Goal: Information Seeking & Learning: Learn about a topic

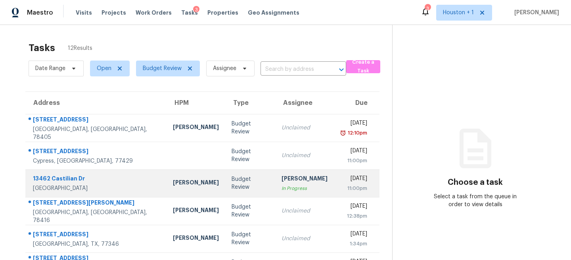
scroll to position [152, 0]
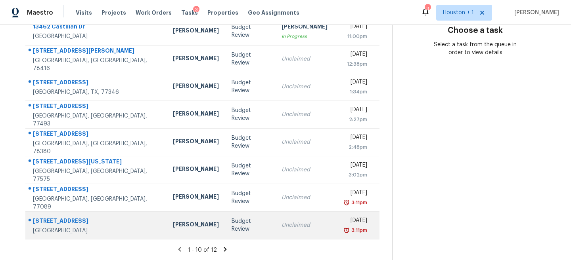
click at [238, 223] on div "Budget Review" at bounding box center [249, 226] width 37 height 16
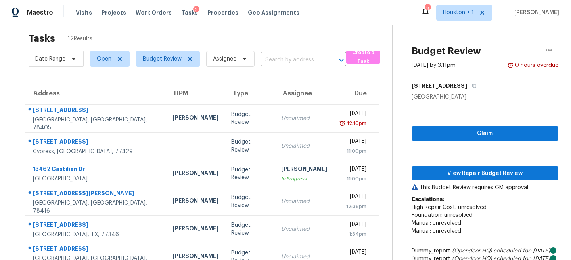
scroll to position [0, 0]
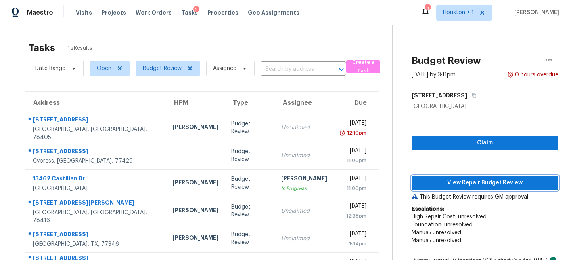
click at [492, 188] on button "View Repair Budget Review" at bounding box center [484, 183] width 147 height 15
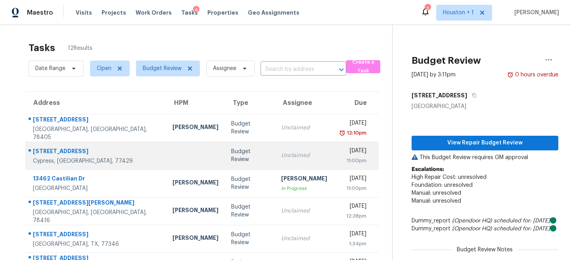
click at [225, 150] on td "Budget Review" at bounding box center [250, 156] width 50 height 28
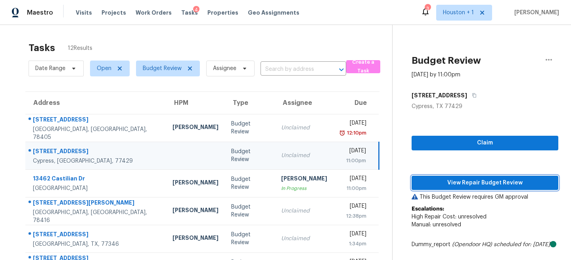
click at [470, 183] on span "View Repair Budget Review" at bounding box center [485, 183] width 134 height 10
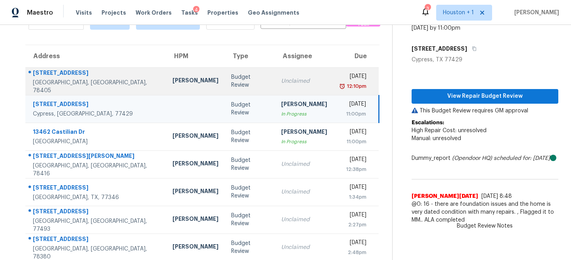
scroll to position [61, 0]
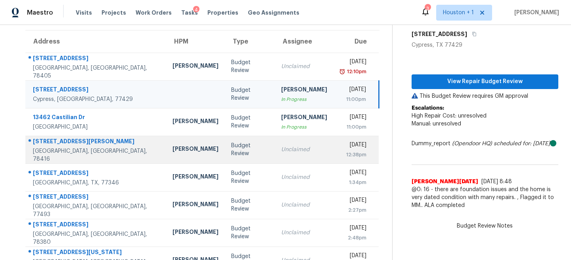
click at [284, 150] on div "Unclaimed" at bounding box center [304, 150] width 46 height 8
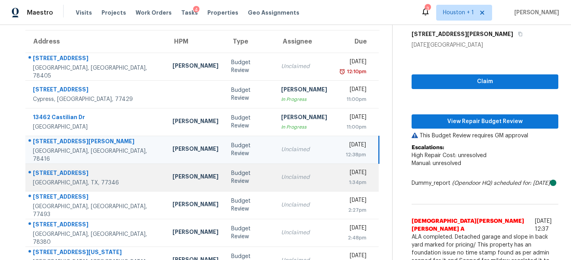
click at [281, 174] on div "Unclaimed" at bounding box center [304, 178] width 46 height 8
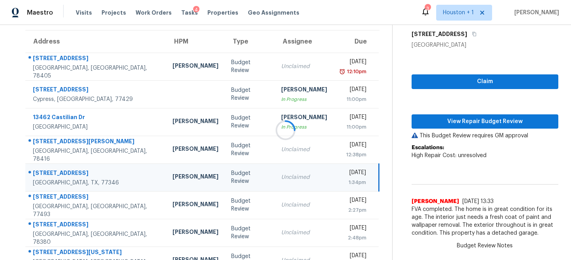
scroll to position [2, 0]
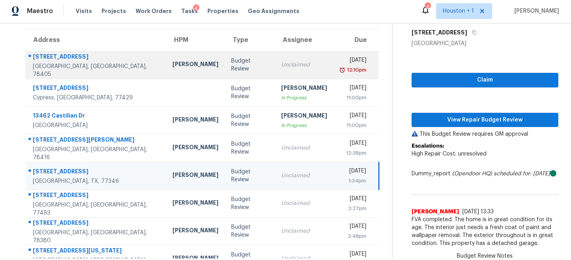
click at [275, 67] on td "Unclaimed" at bounding box center [304, 65] width 59 height 28
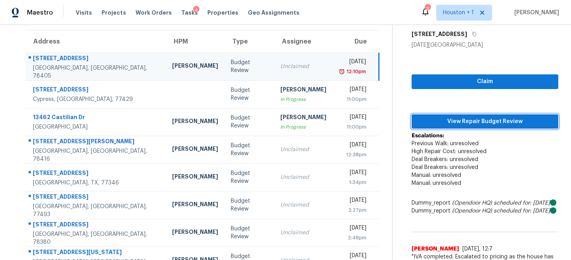
click at [509, 121] on span "View Repair Budget Review" at bounding box center [485, 122] width 134 height 10
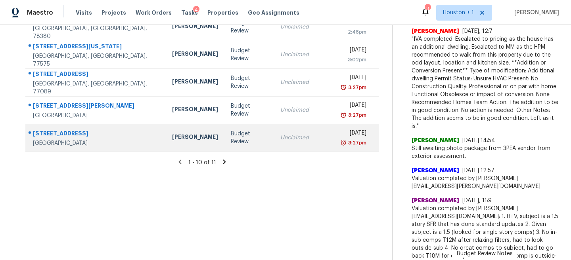
click at [280, 137] on div "Unclaimed" at bounding box center [303, 138] width 46 height 8
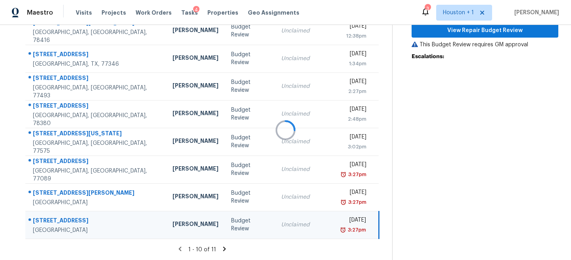
scroll to position [152, 0]
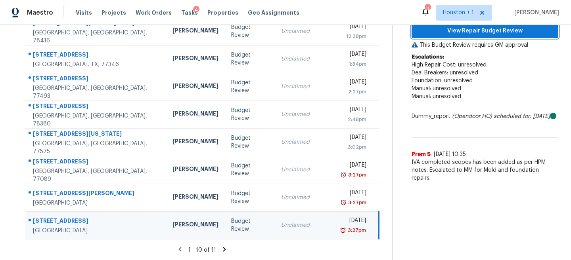
click at [486, 37] on button "View Repair Budget Review" at bounding box center [484, 31] width 147 height 15
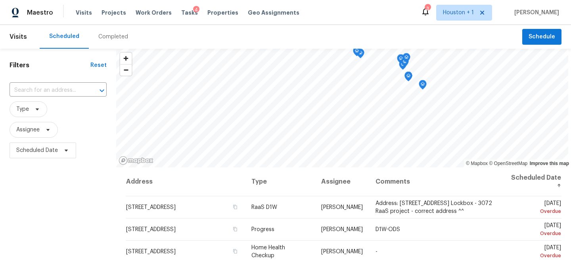
click at [118, 44] on div "Completed" at bounding box center [113, 37] width 49 height 24
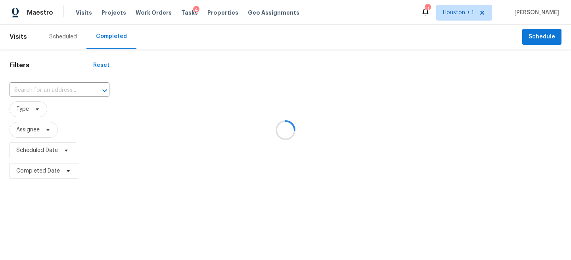
click at [40, 93] on div at bounding box center [285, 130] width 571 height 260
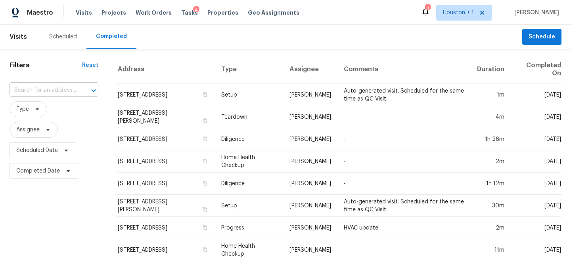
click at [29, 89] on input "text" at bounding box center [43, 90] width 67 height 12
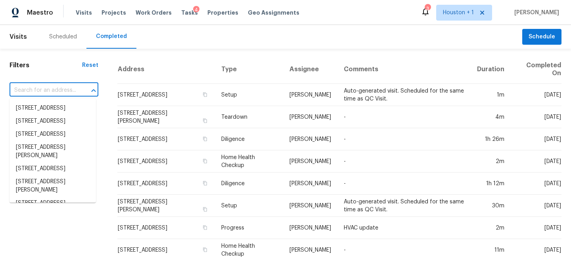
paste input "12025 Acorn Oak St, Spring, TX 77380"
type input "12025 Acorn Oak St, Spring, TX 77380"
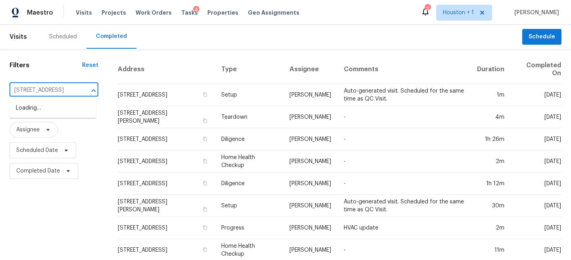
scroll to position [0, 39]
click at [53, 108] on li "12025 Acorn Oak St, Spring, TX 77380" at bounding box center [53, 108] width 86 height 13
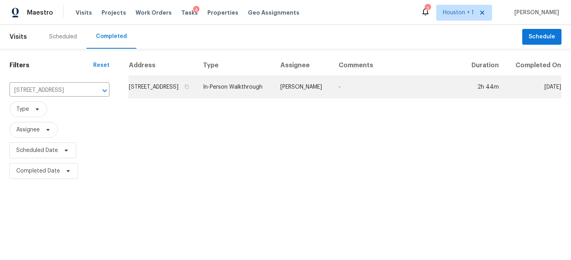
click at [274, 88] on td "In-Person Walkthrough" at bounding box center [235, 87] width 77 height 22
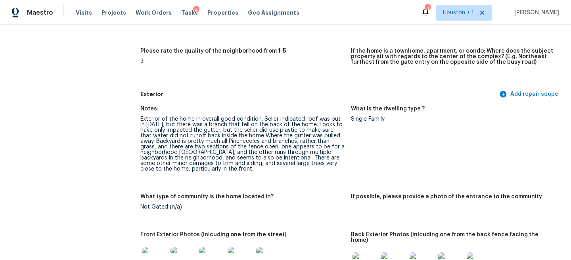
scroll to position [231, 0]
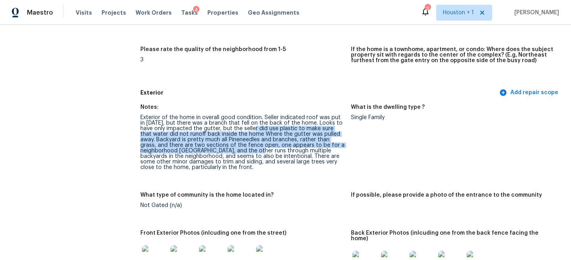
drag, startPoint x: 242, startPoint y: 126, endPoint x: 258, endPoint y: 150, distance: 28.4
click at [259, 149] on div "Exterior of the home in overall good condition. Seller indicated roof was put i…" at bounding box center [242, 142] width 204 height 55
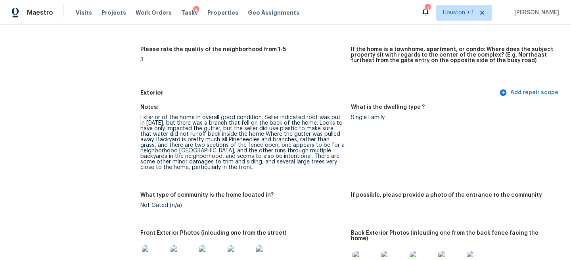
click at [255, 142] on div "Exterior of the home in overall good condition. Seller indicated roof was put i…" at bounding box center [242, 142] width 204 height 55
click at [194, 136] on div "Exterior of the home in overall good condition. Seller indicated roof was put i…" at bounding box center [242, 142] width 204 height 55
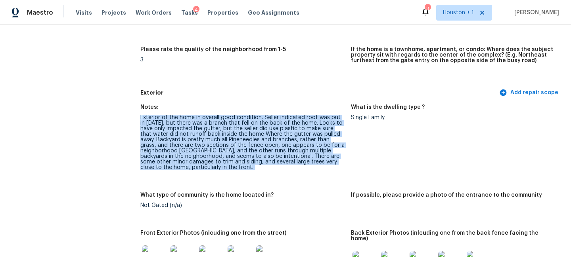
click at [194, 136] on div "Exterior of the home in overall good condition. Seller indicated roof was put i…" at bounding box center [242, 142] width 204 height 55
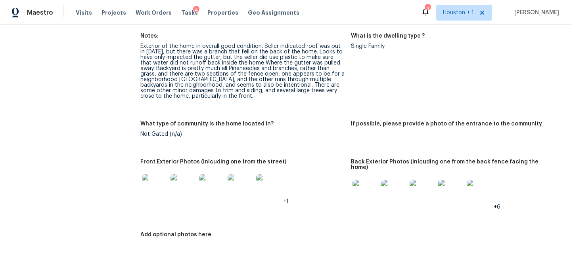
scroll to position [310, 0]
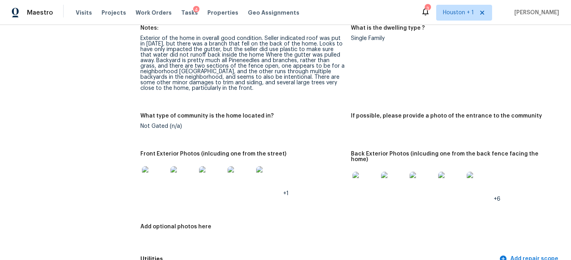
click at [147, 182] on img at bounding box center [154, 178] width 25 height 25
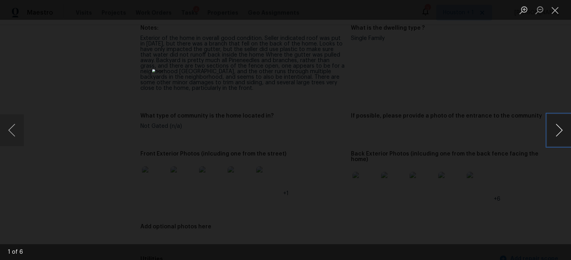
click at [559, 126] on button "Next image" at bounding box center [559, 131] width 24 height 32
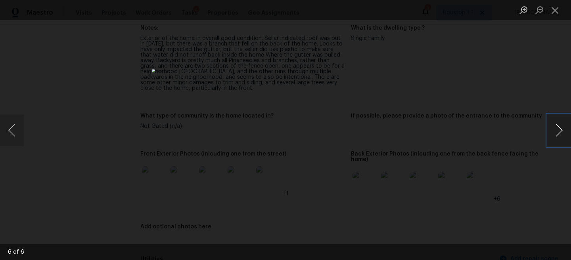
click at [559, 126] on button "Next image" at bounding box center [559, 131] width 24 height 32
click at [510, 114] on div "Lightbox" at bounding box center [285, 130] width 571 height 260
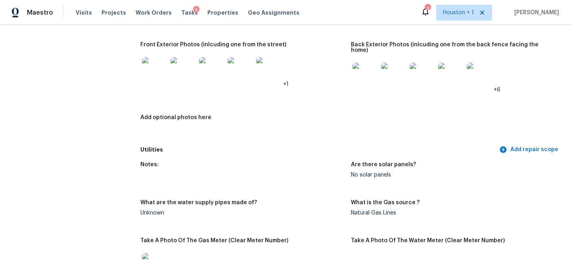
scroll to position [426, 0]
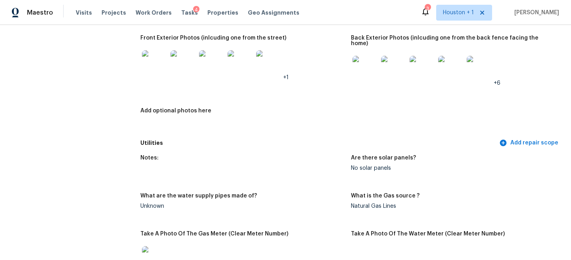
click at [366, 56] on img at bounding box center [364, 68] width 25 height 25
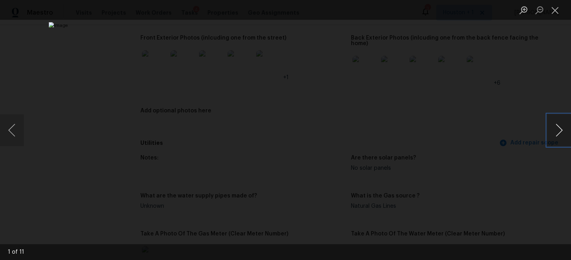
click at [563, 125] on button "Next image" at bounding box center [559, 131] width 24 height 32
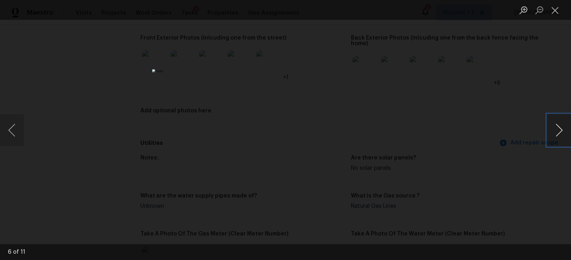
click at [563, 122] on button "Next image" at bounding box center [559, 131] width 24 height 32
click at [494, 109] on div "Lightbox" at bounding box center [285, 130] width 571 height 260
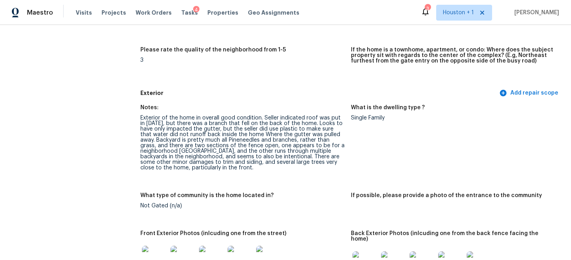
scroll to position [231, 0]
click at [212, 111] on div "Notes:" at bounding box center [242, 110] width 204 height 10
click at [210, 120] on div "Exterior of the home in overall good condition. Seller indicated roof was put i…" at bounding box center [242, 142] width 204 height 55
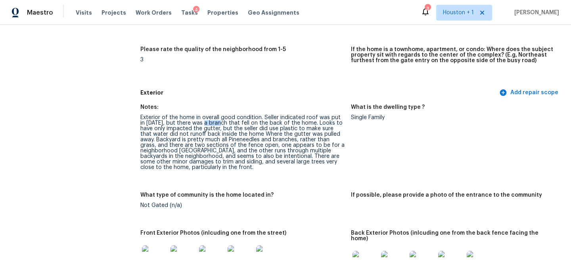
click at [210, 120] on div "Exterior of the home in overall good condition. Seller indicated roof was put i…" at bounding box center [242, 142] width 204 height 55
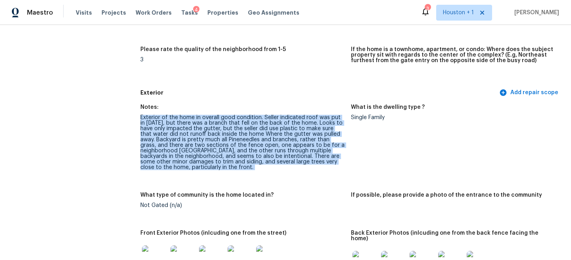
click at [210, 120] on div "Exterior of the home in overall good condition. Seller indicated roof was put i…" at bounding box center [242, 142] width 204 height 55
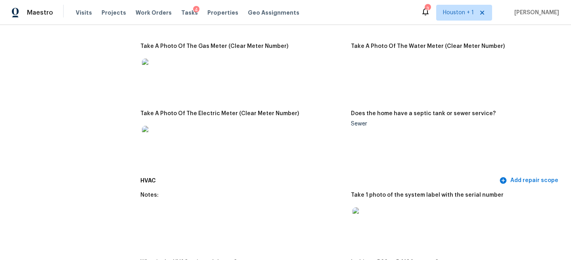
scroll to position [759, 0]
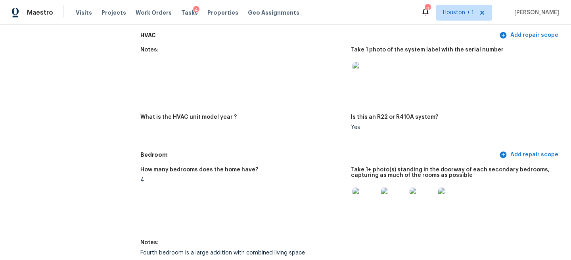
click at [367, 189] on img at bounding box center [364, 200] width 25 height 25
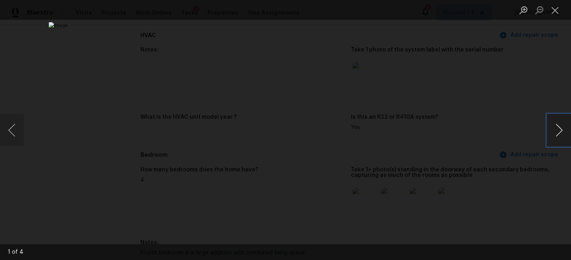
click at [562, 134] on button "Next image" at bounding box center [559, 131] width 24 height 32
click at [10, 130] on button "Previous image" at bounding box center [12, 131] width 24 height 32
click at [555, 144] on button "Next image" at bounding box center [559, 131] width 24 height 32
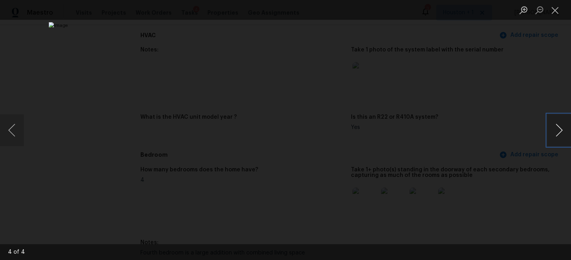
click at [555, 136] on button "Next image" at bounding box center [559, 131] width 24 height 32
click at [19, 130] on button "Previous image" at bounding box center [12, 131] width 24 height 32
click at [557, 130] on button "Next image" at bounding box center [559, 131] width 24 height 32
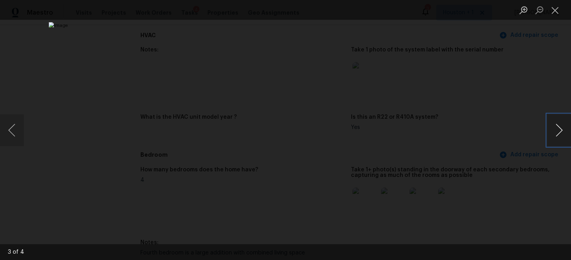
click at [556, 129] on button "Next image" at bounding box center [559, 131] width 24 height 32
click at [497, 91] on div "Lightbox" at bounding box center [285, 130] width 571 height 260
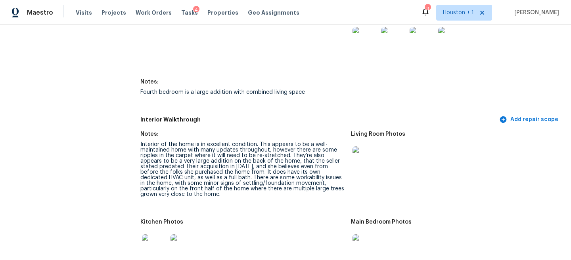
scroll to position [933, 0]
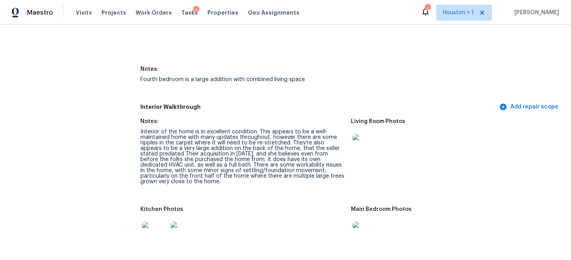
click at [150, 228] on img at bounding box center [154, 234] width 25 height 25
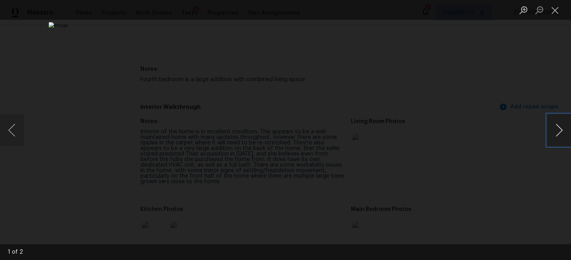
click at [558, 123] on button "Next image" at bounding box center [559, 131] width 24 height 32
click at [519, 57] on div "Lightbox" at bounding box center [285, 130] width 571 height 260
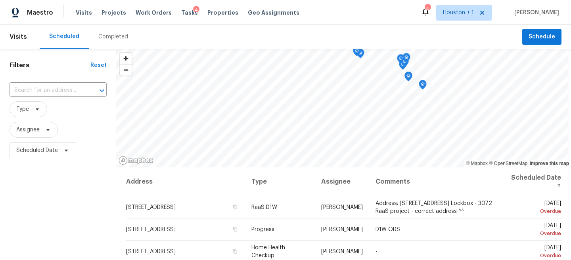
click at [114, 42] on div "Completed" at bounding box center [113, 37] width 49 height 24
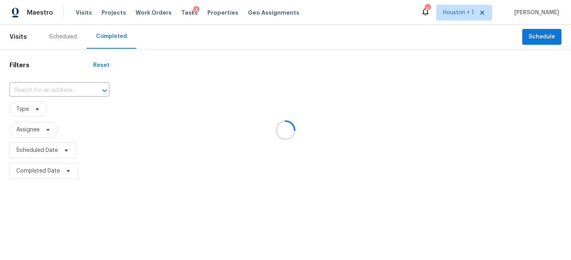
click at [62, 76] on div at bounding box center [285, 130] width 571 height 260
click at [36, 98] on div at bounding box center [285, 130] width 571 height 260
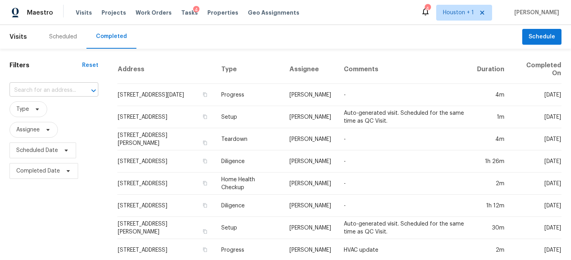
click at [29, 94] on input "text" at bounding box center [43, 90] width 67 height 12
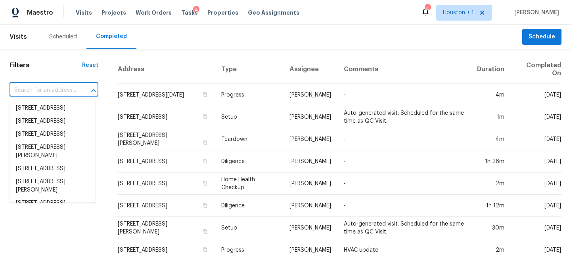
paste input "[STREET_ADDRESS][DATE]"
type input "[STREET_ADDRESS][DATE]"
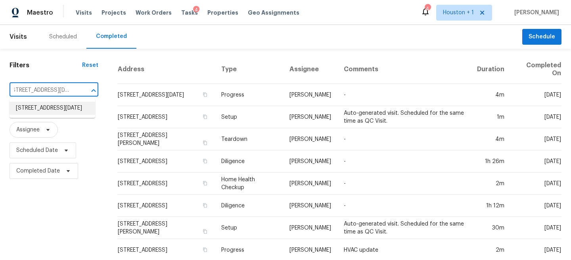
click at [43, 110] on li "[STREET_ADDRESS][DATE]" at bounding box center [53, 108] width 86 height 13
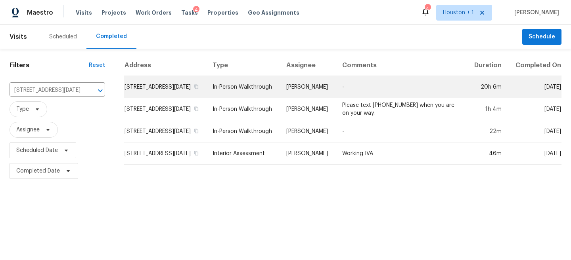
click at [280, 98] on td "In-Person Walkthrough" at bounding box center [243, 87] width 74 height 22
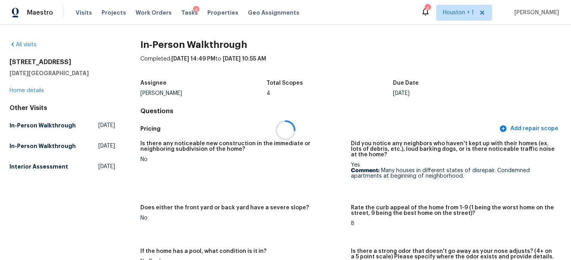
click at [36, 90] on div at bounding box center [285, 130] width 571 height 260
click at [31, 90] on link "Home details" at bounding box center [27, 91] width 34 height 6
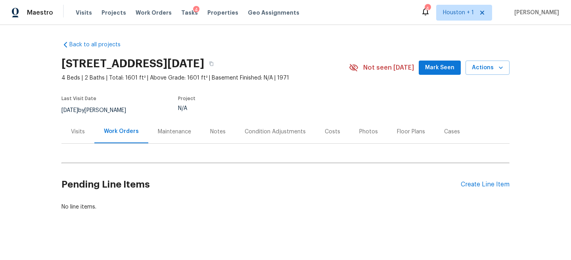
click at [392, 124] on div "Floor Plans" at bounding box center [410, 131] width 47 height 23
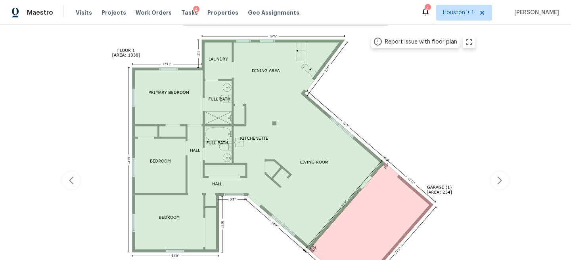
scroll to position [148, 0]
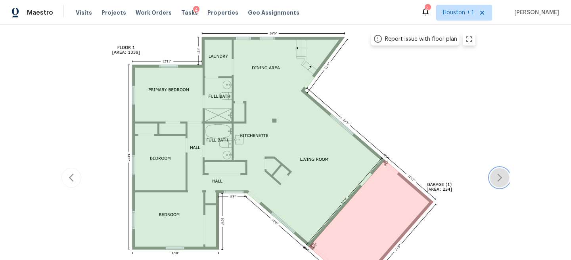
click at [499, 181] on icon "button" at bounding box center [500, 178] width 10 height 10
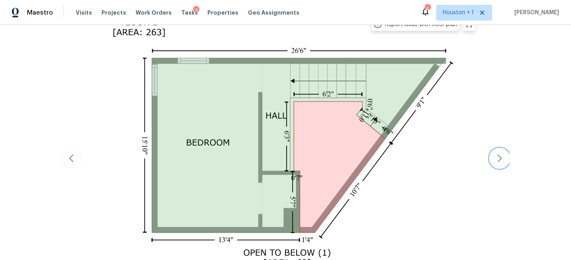
click at [495, 158] on icon "button" at bounding box center [500, 159] width 10 height 10
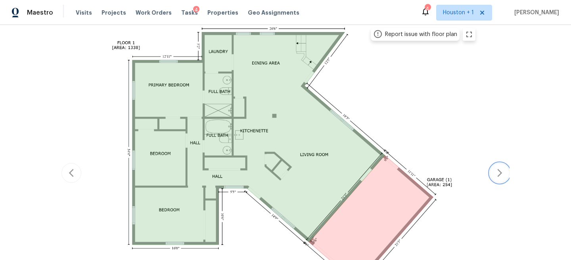
scroll to position [142, 0]
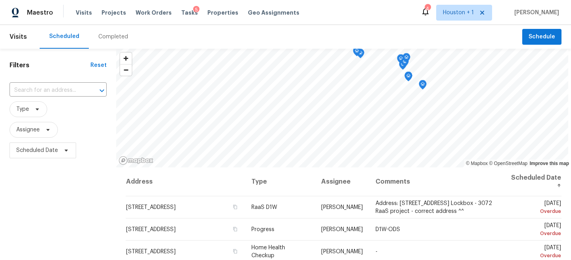
click at [116, 33] on div "Completed" at bounding box center [113, 37] width 49 height 24
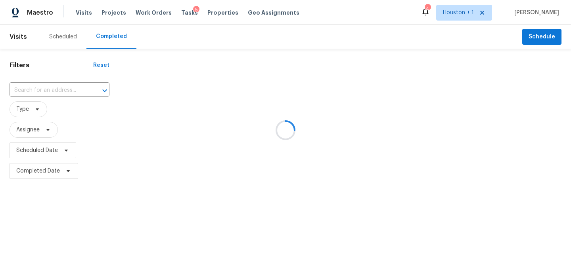
click at [64, 73] on div at bounding box center [285, 130] width 571 height 260
click at [40, 90] on div at bounding box center [285, 130] width 571 height 260
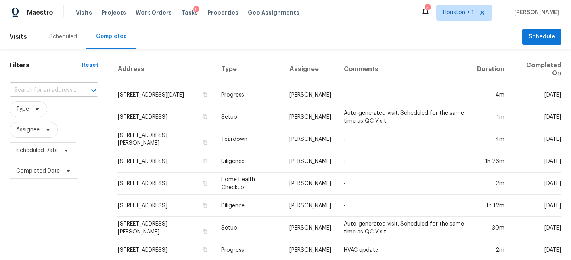
click at [31, 89] on input "text" at bounding box center [43, 90] width 67 height 12
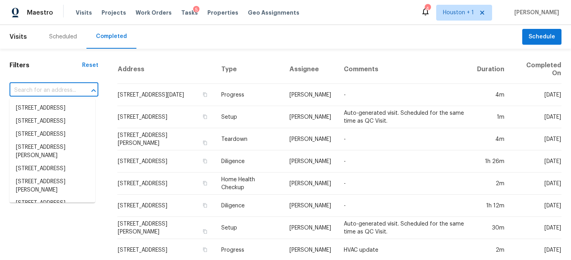
paste input "[STREET_ADDRESS]"
type input "[STREET_ADDRESS]"
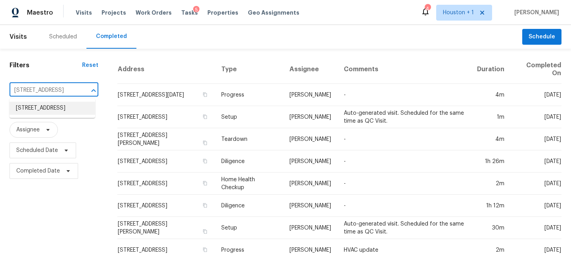
click at [47, 113] on li "[STREET_ADDRESS]" at bounding box center [53, 108] width 86 height 13
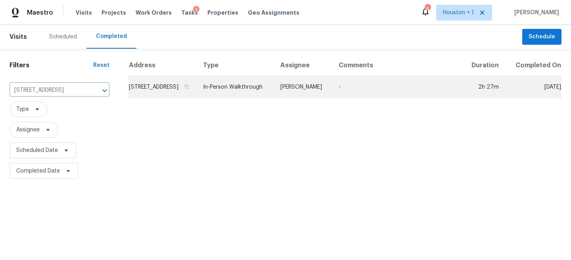
click at [308, 91] on td "[PERSON_NAME]" at bounding box center [303, 87] width 58 height 22
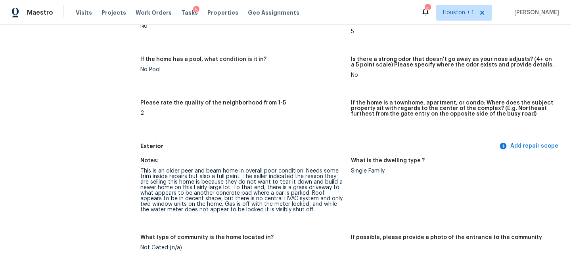
scroll to position [215, 0]
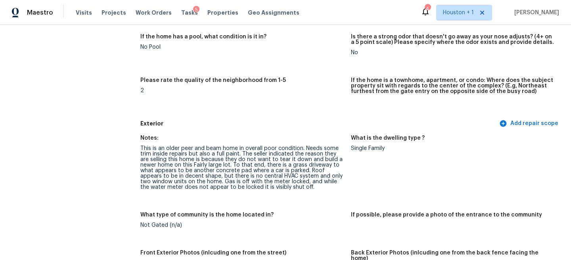
click at [246, 165] on div "This is an older peer and beam home in overall poor condition. Needs some trim …" at bounding box center [242, 168] width 204 height 44
click at [246, 167] on div "This is an older peer and beam home in overall poor condition. Needs some trim …" at bounding box center [242, 168] width 204 height 44
click at [243, 161] on div "This is an older peer and beam home in overall poor condition. Needs some trim …" at bounding box center [242, 168] width 204 height 44
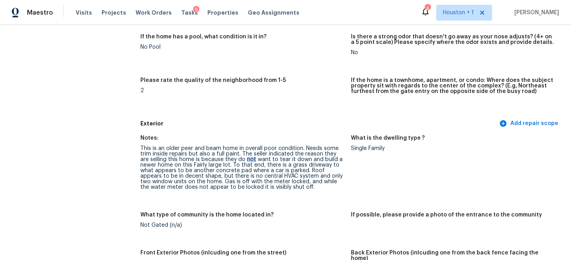
click at [243, 161] on div "This is an older peer and beam home in overall poor condition. Needs some trim …" at bounding box center [242, 168] width 204 height 44
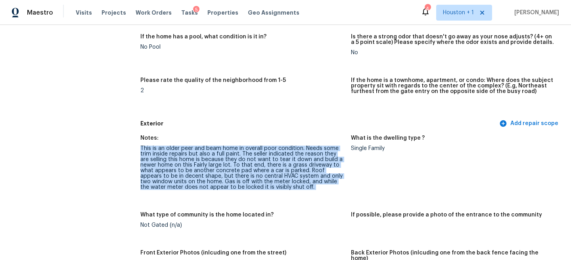
click at [243, 161] on div "This is an older peer and beam home in overall poor condition. Needs some trim …" at bounding box center [242, 168] width 204 height 44
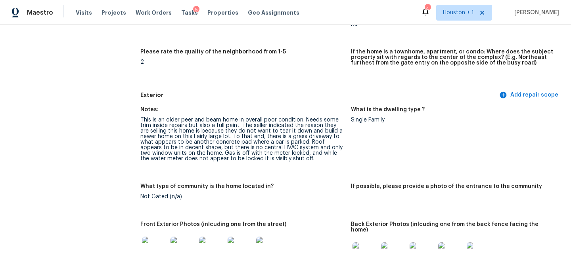
scroll to position [244, 0]
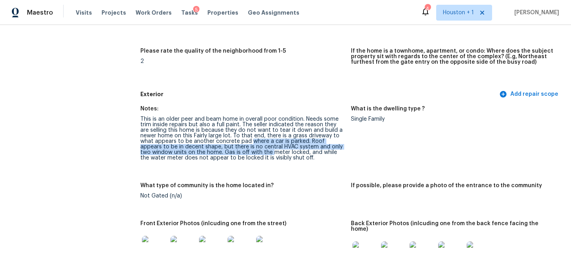
drag, startPoint x: 249, startPoint y: 139, endPoint x: 260, endPoint y: 153, distance: 18.0
click at [260, 153] on div "This is an older peer and beam home in overall poor condition. Needs some trim …" at bounding box center [242, 139] width 204 height 44
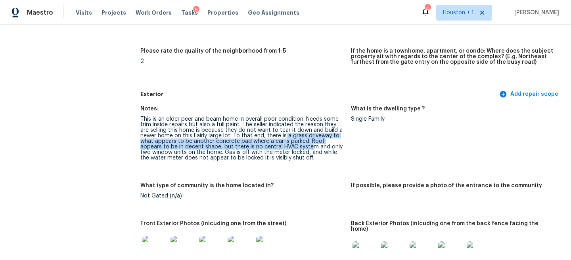
drag, startPoint x: 283, startPoint y: 137, endPoint x: 288, endPoint y: 146, distance: 9.9
click at [288, 145] on div "This is an older peer and beam home in overall poor condition. Needs some trim …" at bounding box center [242, 139] width 204 height 44
click at [288, 146] on div "This is an older peer and beam home in overall poor condition. Needs some trim …" at bounding box center [242, 139] width 204 height 44
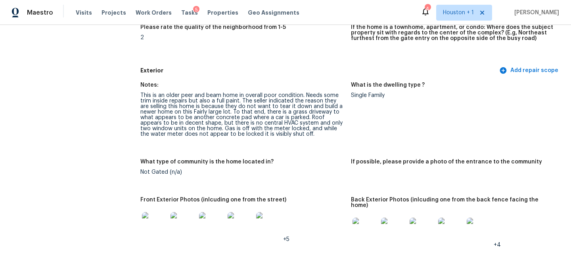
scroll to position [287, 0]
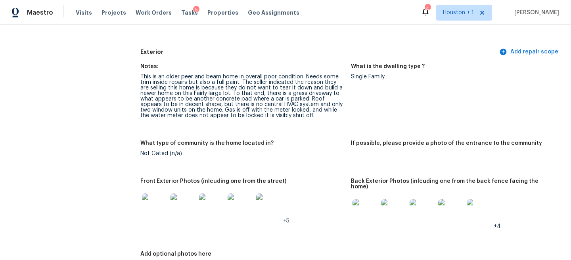
click at [207, 107] on div "This is an older peer and beam home in overall poor condition. Needs some trim …" at bounding box center [242, 96] width 204 height 44
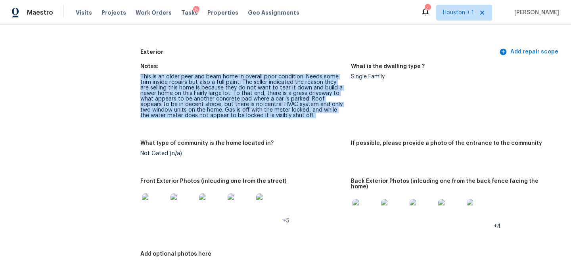
click at [207, 107] on div "This is an older peer and beam home in overall poor condition. Needs some trim …" at bounding box center [242, 96] width 204 height 44
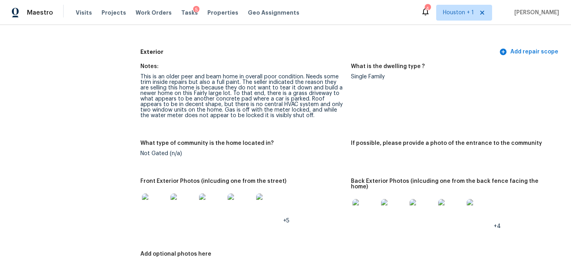
click at [147, 208] on img at bounding box center [154, 206] width 25 height 25
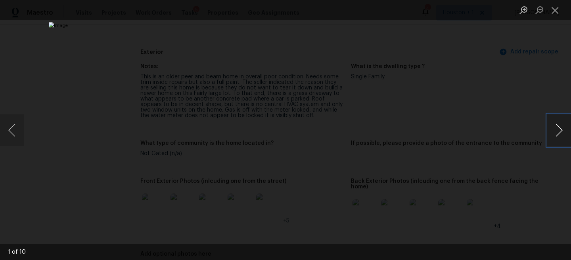
click at [560, 128] on button "Next image" at bounding box center [559, 131] width 24 height 32
click at [559, 126] on button "Next image" at bounding box center [559, 131] width 24 height 32
click at [560, 126] on button "Next image" at bounding box center [559, 131] width 24 height 32
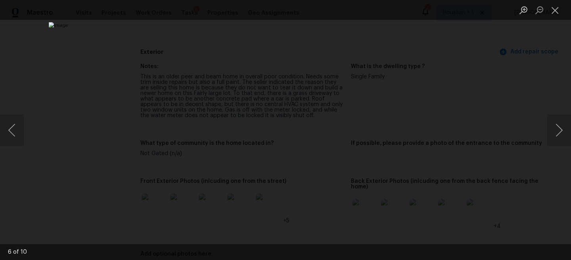
click at [487, 93] on div "Lightbox" at bounding box center [285, 130] width 571 height 260
click at [559, 19] on li "Lightbox" at bounding box center [555, 10] width 16 height 20
click at [559, 13] on button "Close lightbox" at bounding box center [555, 10] width 16 height 14
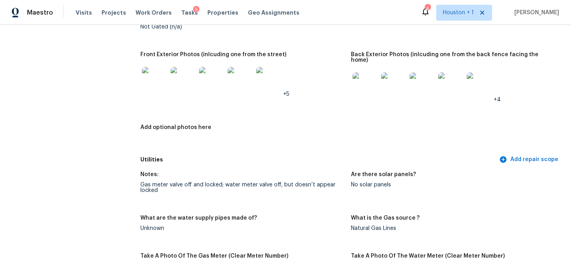
scroll to position [435, 0]
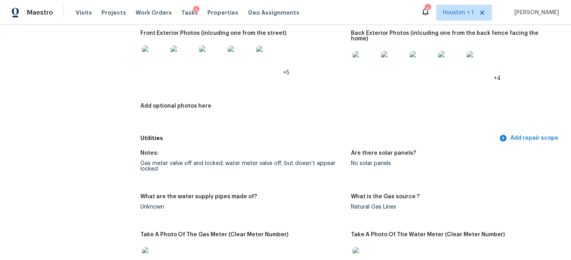
click at [366, 61] on img at bounding box center [364, 63] width 25 height 25
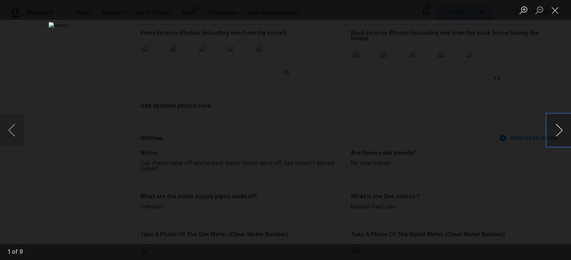
click at [564, 128] on button "Next image" at bounding box center [559, 131] width 24 height 32
click at [561, 128] on button "Next image" at bounding box center [559, 131] width 24 height 32
click at [512, 115] on div "Lightbox" at bounding box center [285, 130] width 571 height 260
click at [557, 13] on button "Close lightbox" at bounding box center [555, 10] width 16 height 14
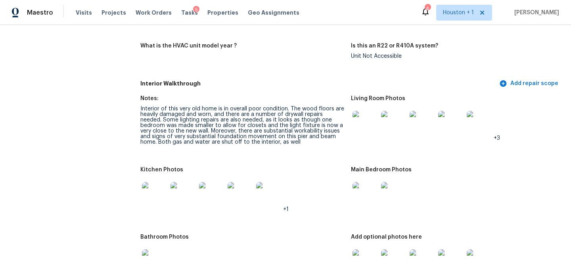
scroll to position [846, 0]
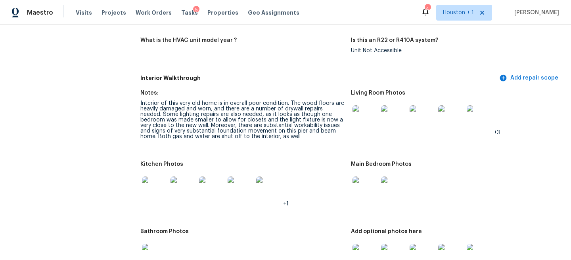
click at [183, 105] on div "Interior of this very old home is in overall poor condition. The wood floors ar…" at bounding box center [242, 120] width 204 height 39
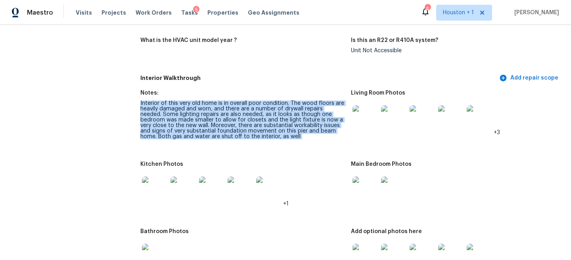
click at [183, 105] on div "Interior of this very old home is in overall poor condition. The wood floors ar…" at bounding box center [242, 120] width 204 height 39
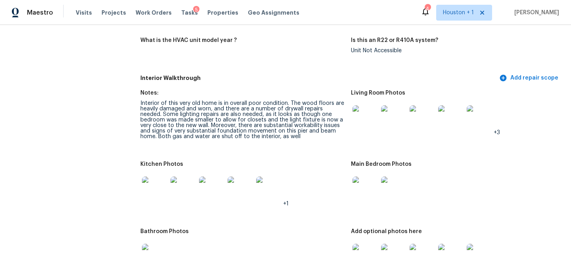
click at [183, 105] on div "Interior of this very old home is in overall poor condition. The wood floors ar…" at bounding box center [242, 120] width 204 height 39
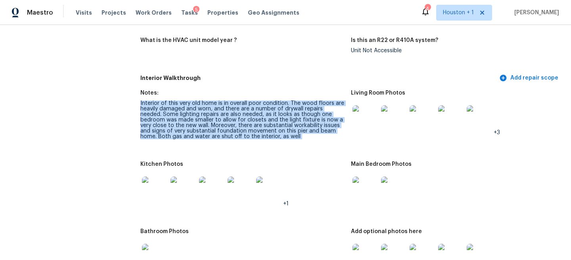
click at [183, 105] on div "Interior of this very old home is in overall poor condition. The wood floors ar…" at bounding box center [242, 120] width 204 height 39
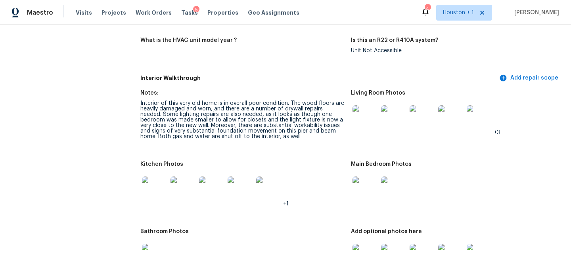
click at [217, 105] on div "Interior of this very old home is in overall poor condition. The wood floors ar…" at bounding box center [242, 120] width 204 height 39
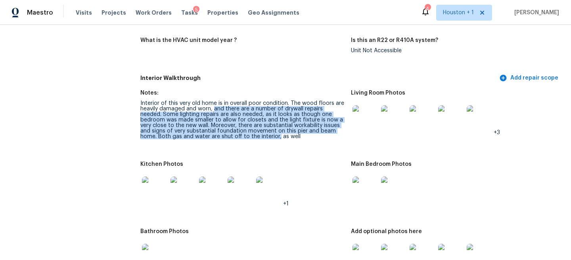
drag, startPoint x: 217, startPoint y: 105, endPoint x: 233, endPoint y: 131, distance: 31.0
click at [233, 131] on div "Interior of this very old home is in overall poor condition. The wood floors ar…" at bounding box center [242, 120] width 204 height 39
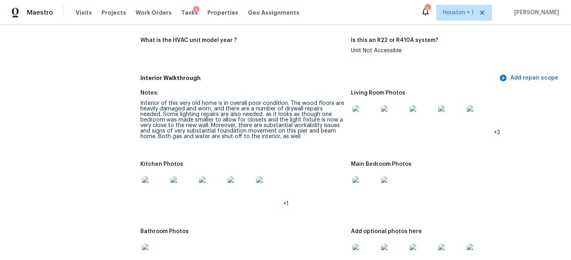
click at [182, 128] on div "Interior of this very old home is in overall poor condition. The wood floors ar…" at bounding box center [242, 120] width 204 height 39
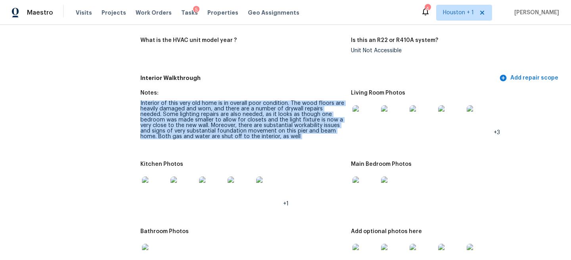
click at [182, 128] on div "Interior of this very old home is in overall poor condition. The wood floors ar…" at bounding box center [242, 120] width 204 height 39
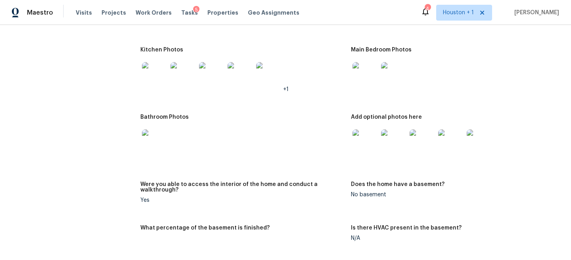
scroll to position [1006, 0]
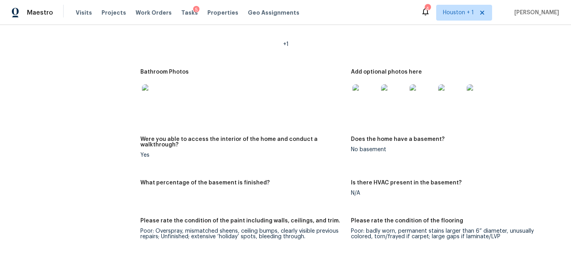
click at [453, 93] on img at bounding box center [450, 96] width 25 height 25
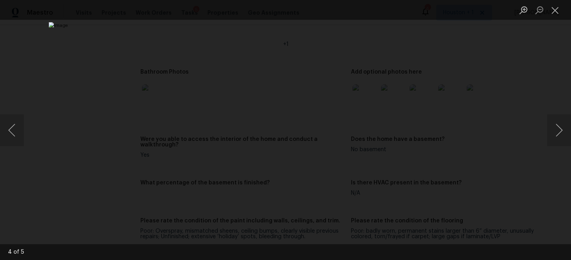
click at [539, 101] on div "Lightbox" at bounding box center [285, 130] width 571 height 260
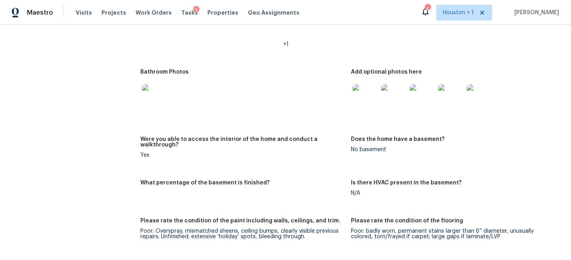
click at [477, 95] on img at bounding box center [479, 96] width 25 height 25
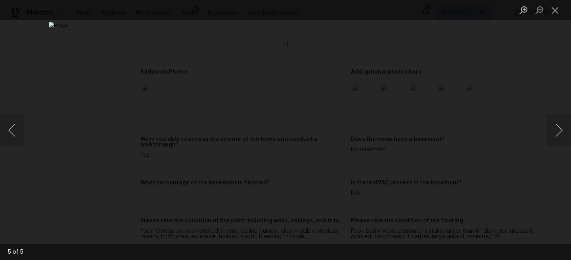
click at [521, 96] on div "Lightbox" at bounding box center [285, 130] width 571 height 260
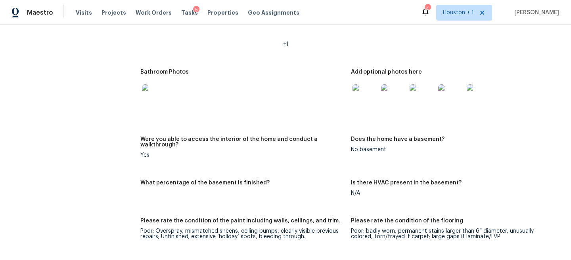
click at [356, 84] on img at bounding box center [364, 96] width 25 height 25
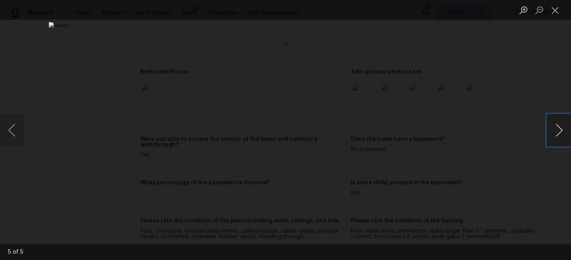
click at [560, 122] on button "Next image" at bounding box center [559, 131] width 24 height 32
click at [560, 127] on button "Next image" at bounding box center [559, 131] width 24 height 32
click at [504, 97] on div "Lightbox" at bounding box center [285, 130] width 571 height 260
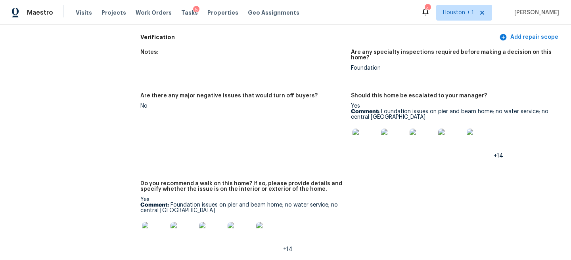
scroll to position [1828, 0]
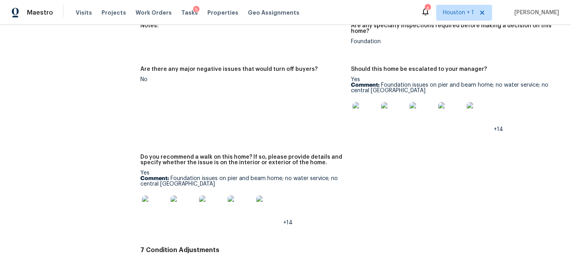
click at [151, 196] on img at bounding box center [154, 208] width 25 height 25
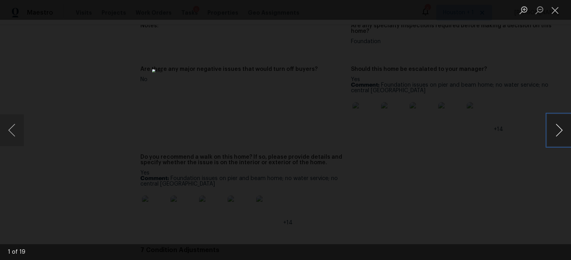
click at [564, 134] on button "Next image" at bounding box center [559, 131] width 24 height 32
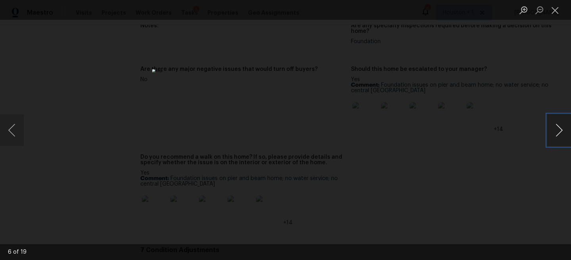
click at [564, 134] on button "Next image" at bounding box center [559, 131] width 24 height 32
click at [558, 134] on button "Next image" at bounding box center [559, 131] width 24 height 32
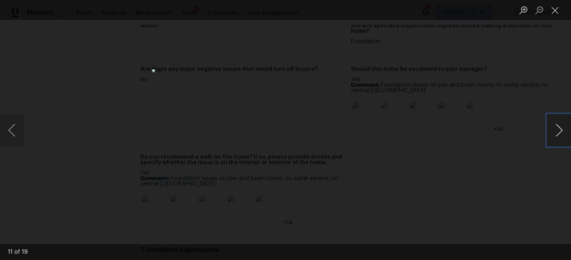
click at [557, 130] on button "Next image" at bounding box center [559, 131] width 24 height 32
click at [499, 105] on div "Lightbox" at bounding box center [285, 130] width 571 height 260
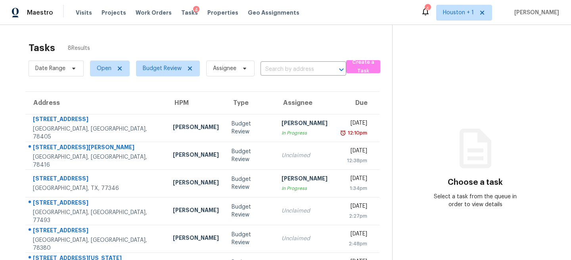
scroll to position [82, 0]
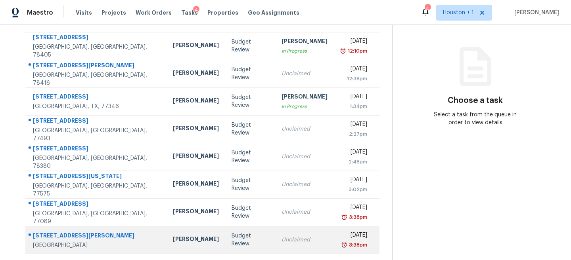
click at [281, 243] on div "Unclaimed" at bounding box center [304, 240] width 46 height 8
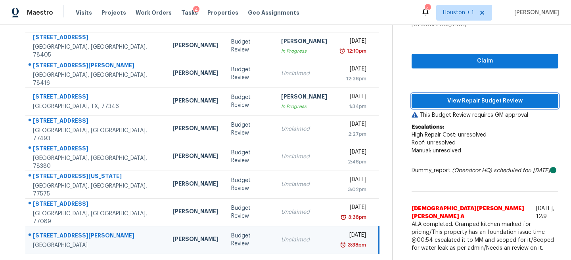
click at [500, 101] on span "View Repair Budget Review" at bounding box center [485, 101] width 134 height 10
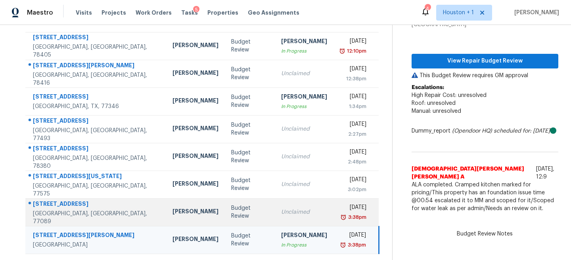
click at [333, 207] on td "Mon, Sep 15th 2025 3:38pm" at bounding box center [356, 213] width 46 height 28
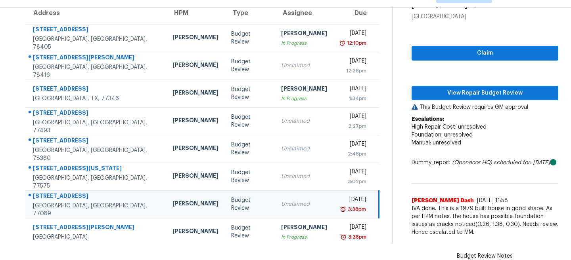
scroll to position [44, 0]
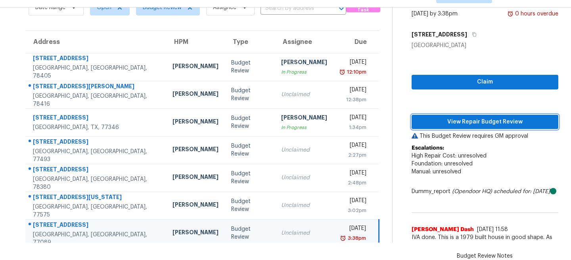
click at [474, 117] on span "View Repair Budget Review" at bounding box center [485, 122] width 134 height 10
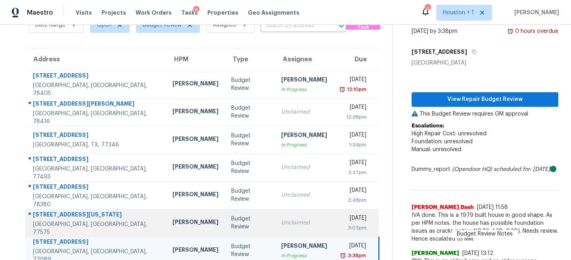
scroll to position [0, 0]
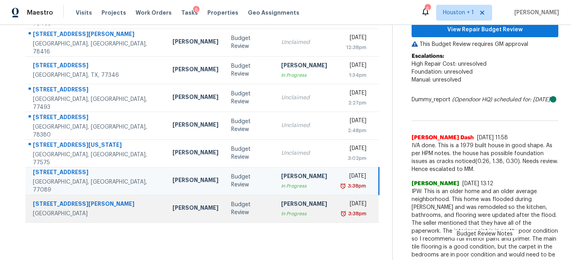
click at [281, 207] on div "[PERSON_NAME]" at bounding box center [304, 205] width 46 height 10
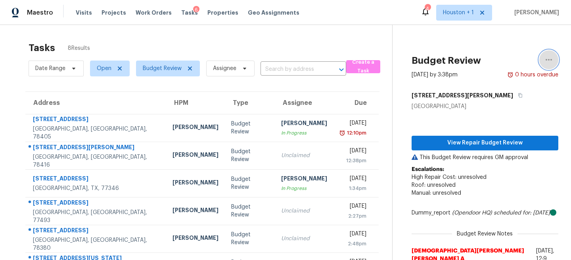
click at [552, 59] on icon "button" at bounding box center [549, 60] width 10 height 10
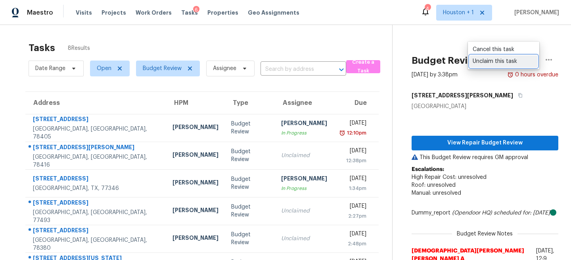
click at [505, 63] on div "Unclaim this task" at bounding box center [503, 61] width 62 height 8
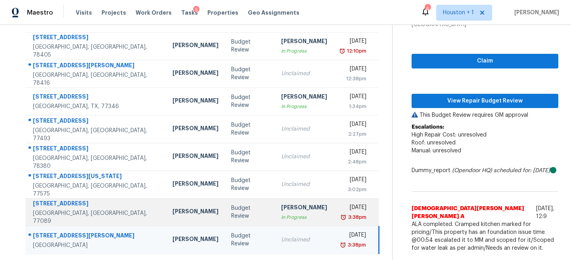
scroll to position [82, 0]
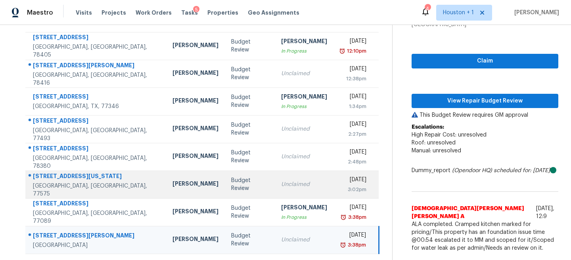
click at [232, 174] on td "Budget Review" at bounding box center [250, 185] width 50 height 28
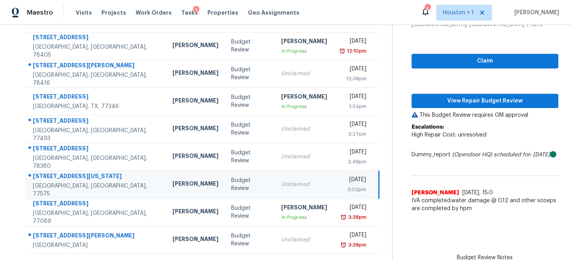
scroll to position [10, 0]
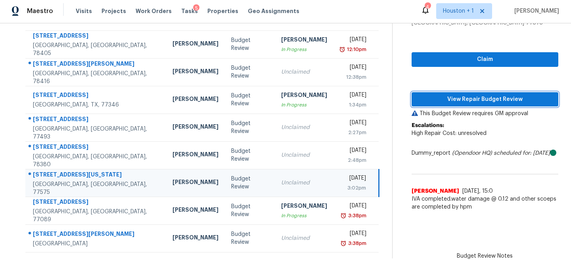
click at [482, 95] on span "View Repair Budget Review" at bounding box center [485, 100] width 134 height 10
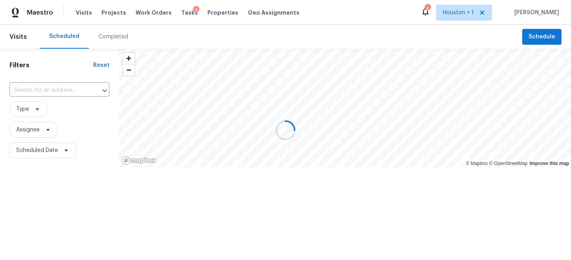
click at [105, 44] on div at bounding box center [285, 130] width 571 height 260
click at [104, 32] on div at bounding box center [285, 130] width 571 height 260
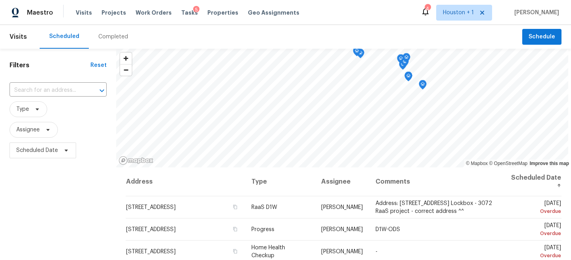
click at [102, 39] on div "Completed" at bounding box center [113, 37] width 30 height 8
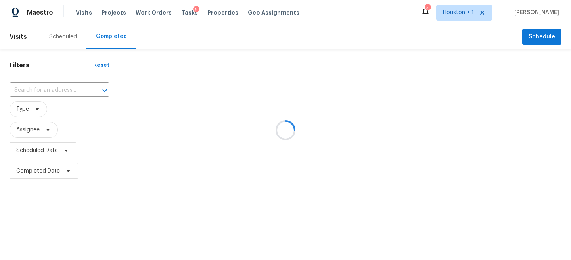
click at [39, 88] on div at bounding box center [285, 130] width 571 height 260
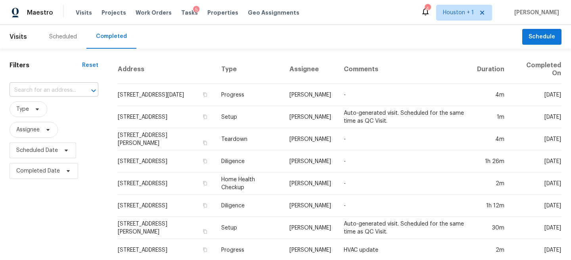
click at [27, 90] on input "text" at bounding box center [43, 90] width 67 height 12
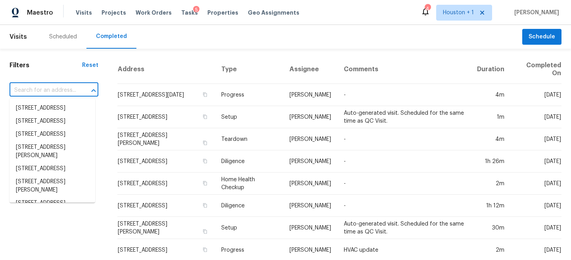
paste input "[STREET_ADDRESS]"
type input "[STREET_ADDRESS]"
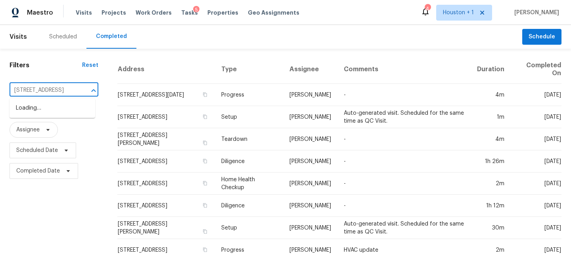
scroll to position [0, 48]
click at [35, 110] on li "[STREET_ADDRESS]" at bounding box center [53, 108] width 86 height 13
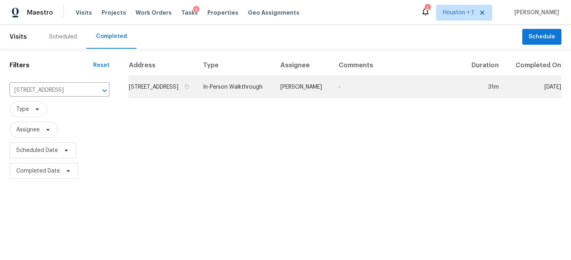
click at [353, 92] on td "-" at bounding box center [397, 87] width 130 height 22
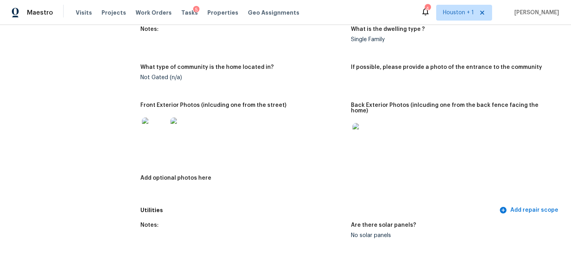
scroll to position [355, 0]
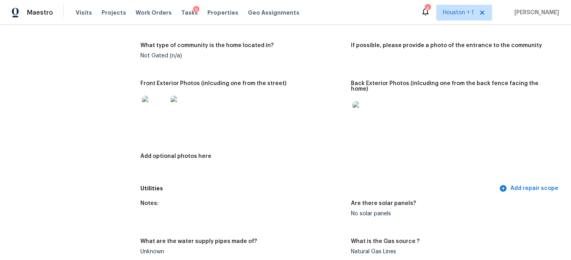
click at [154, 113] on img at bounding box center [154, 108] width 25 height 25
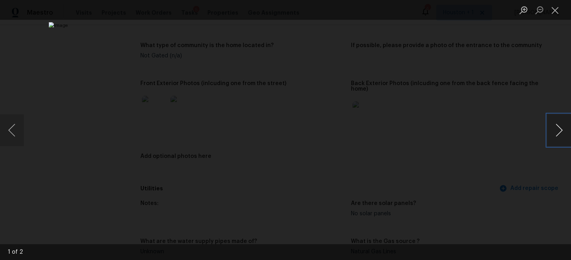
click at [553, 140] on button "Next image" at bounding box center [559, 131] width 24 height 32
click at [504, 97] on div "Lightbox" at bounding box center [285, 130] width 571 height 260
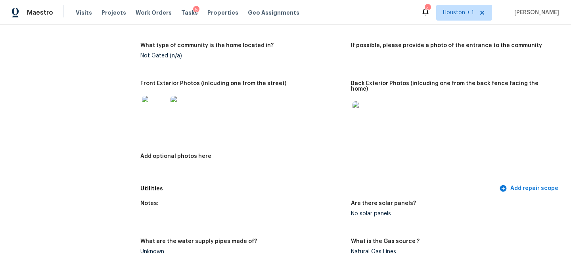
click at [367, 115] on img at bounding box center [364, 113] width 25 height 25
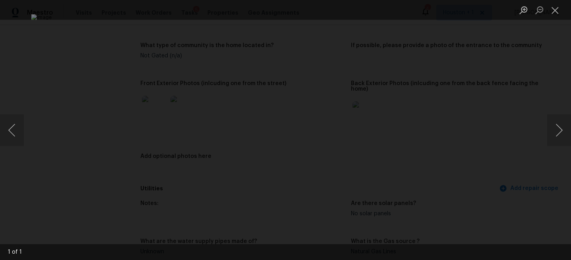
click at [558, 93] on div "Lightbox" at bounding box center [285, 130] width 571 height 260
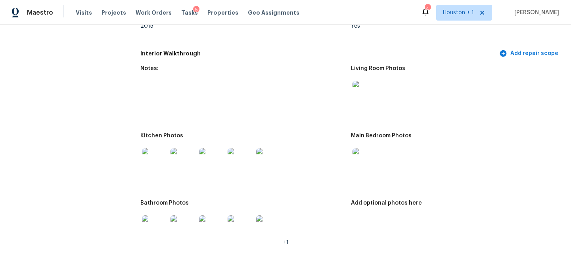
scroll to position [844, 0]
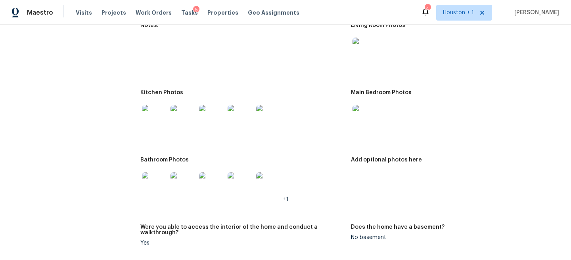
click at [367, 44] on img at bounding box center [364, 50] width 25 height 25
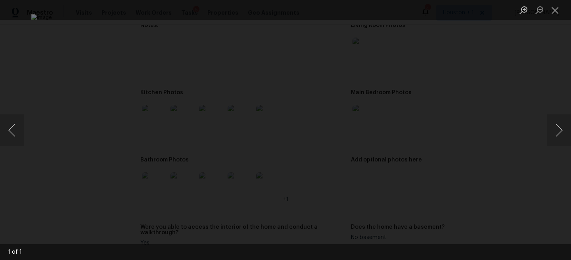
click at [507, 95] on div "Lightbox" at bounding box center [285, 130] width 571 height 260
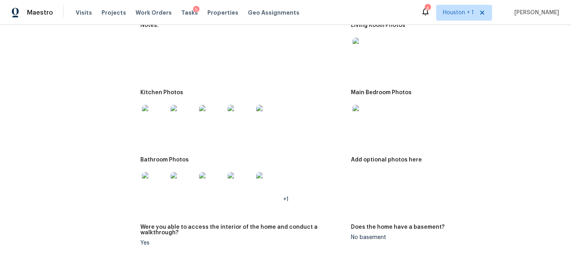
click at [144, 117] on img at bounding box center [154, 117] width 25 height 25
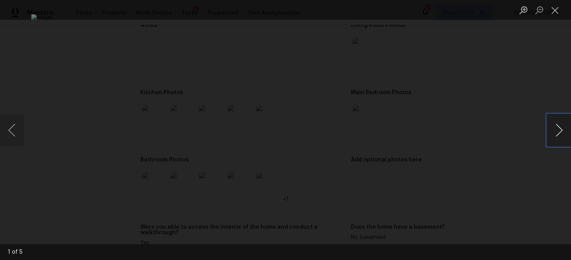
click at [566, 134] on button "Next image" at bounding box center [559, 131] width 24 height 32
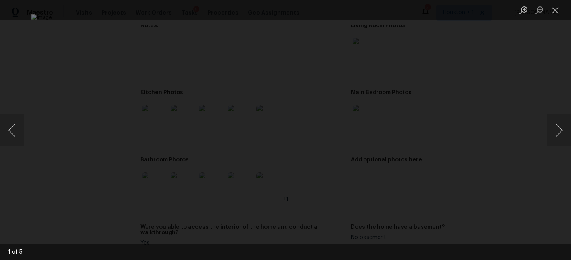
click at [530, 79] on div "Lightbox" at bounding box center [285, 130] width 571 height 260
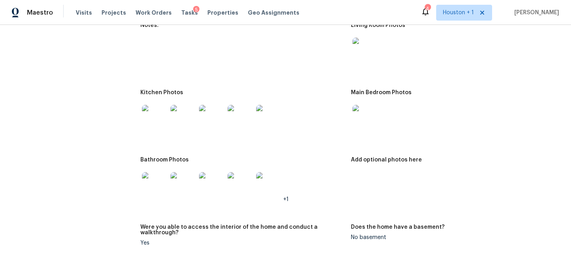
click at [35, 20] on div "Maestro" at bounding box center [26, 13] width 53 height 16
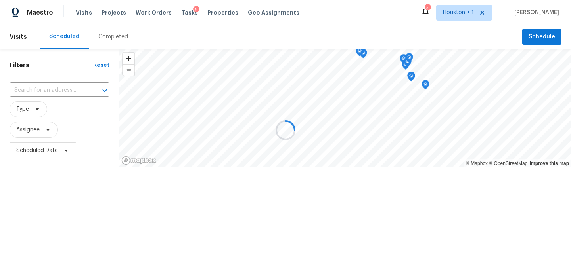
click at [115, 34] on div at bounding box center [285, 130] width 571 height 260
click at [112, 36] on div at bounding box center [285, 130] width 571 height 260
click at [109, 35] on div at bounding box center [285, 130] width 571 height 260
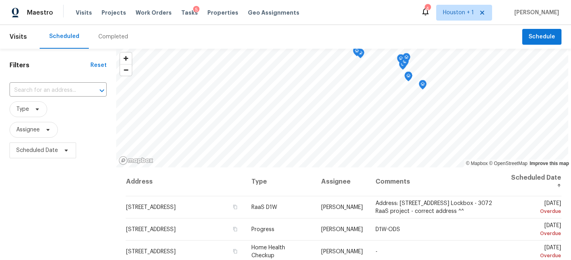
click at [109, 34] on div "Completed" at bounding box center [113, 37] width 30 height 8
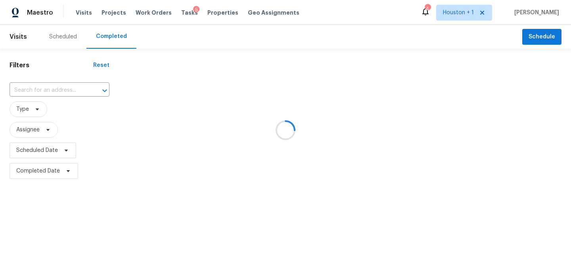
click at [68, 80] on div at bounding box center [285, 130] width 571 height 260
click at [59, 89] on div at bounding box center [285, 130] width 571 height 260
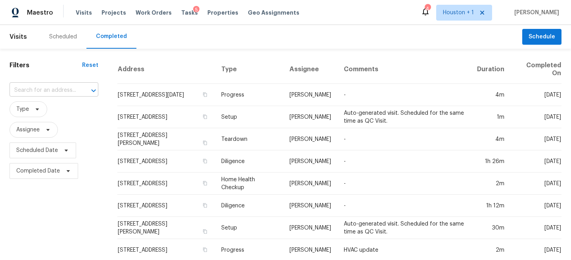
click at [47, 92] on input "text" at bounding box center [43, 90] width 67 height 12
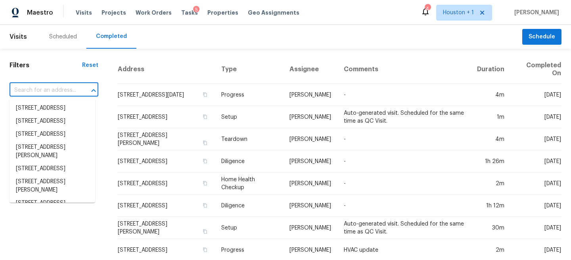
paste input "[STREET_ADDRESS][US_STATE]"
type input "[STREET_ADDRESS][US_STATE]"
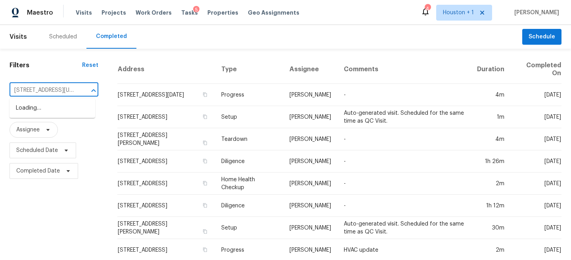
scroll to position [0, 38]
click at [49, 111] on li "[STREET_ADDRESS][US_STATE]" at bounding box center [53, 112] width 86 height 21
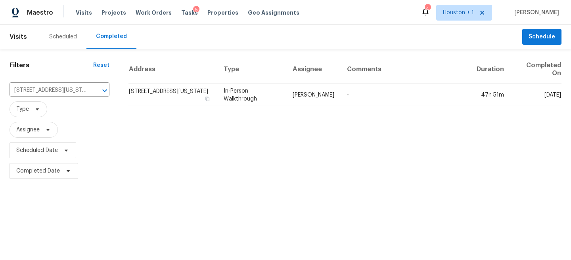
click at [367, 92] on td "-" at bounding box center [405, 95] width 130 height 22
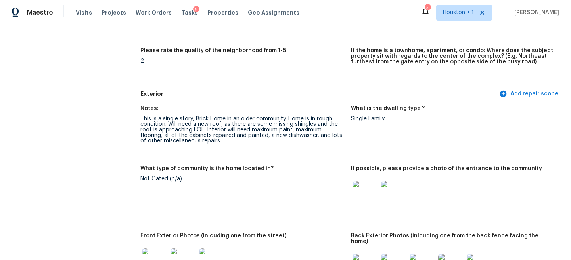
scroll to position [233, 0]
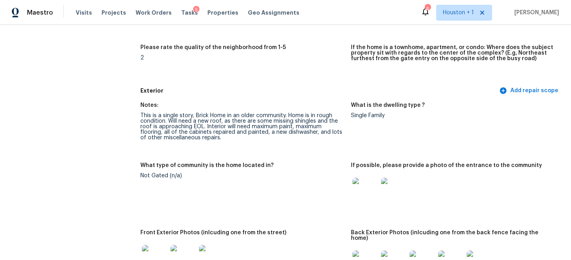
click at [200, 128] on div "This is a single story, Brick Home in an older community. Home is in rough cond…" at bounding box center [242, 127] width 204 height 28
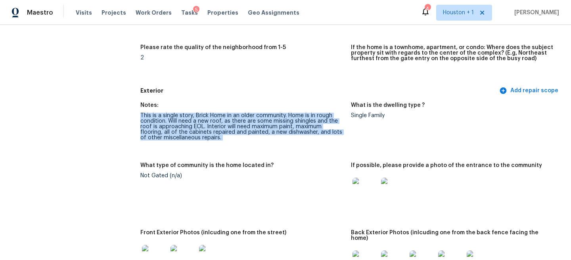
click at [200, 128] on div "This is a single story, Brick Home in an older community. Home is in rough cond…" at bounding box center [242, 127] width 204 height 28
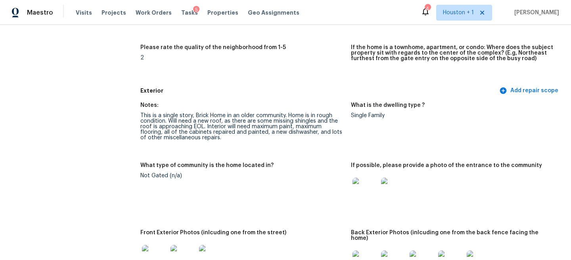
click at [240, 160] on div "Notes: This is a single story, Brick Home in an older community. Home is in rou…" at bounding box center [350, 214] width 421 height 233
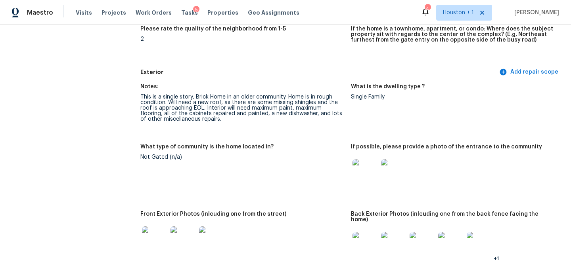
scroll to position [256, 0]
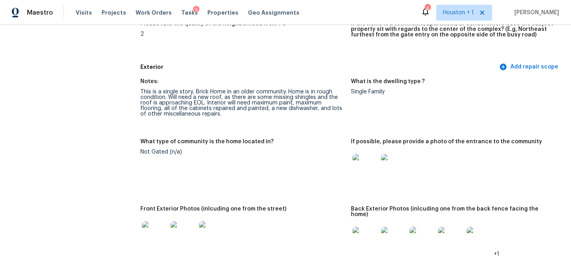
click at [246, 98] on div "This is a single story, Brick Home in an older community. Home is in rough cond…" at bounding box center [242, 103] width 204 height 28
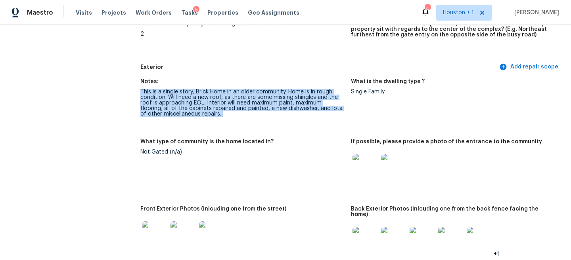
click at [246, 98] on div "This is a single story, Brick Home in an older community. Home is in rough cond…" at bounding box center [242, 103] width 204 height 28
click at [365, 174] on img at bounding box center [364, 166] width 25 height 25
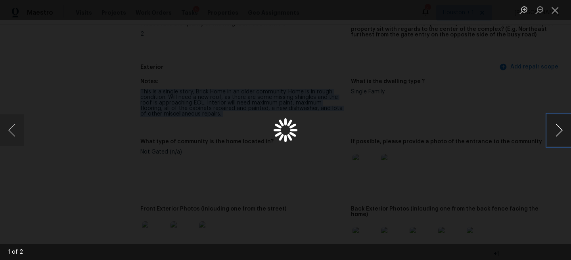
click at [563, 131] on button "Next image" at bounding box center [559, 131] width 24 height 32
click at [15, 128] on button "Previous image" at bounding box center [12, 131] width 24 height 32
click at [503, 117] on div "Lightbox" at bounding box center [285, 130] width 571 height 260
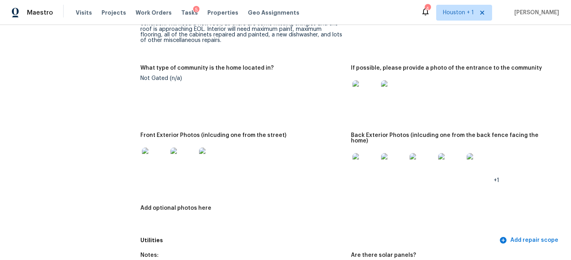
scroll to position [344, 0]
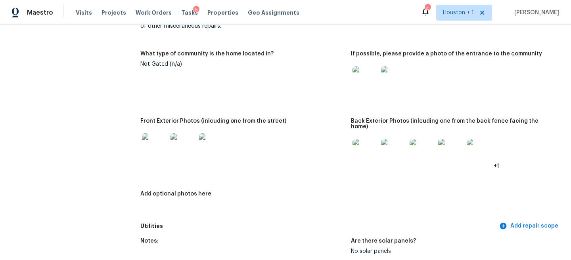
click at [151, 138] on img at bounding box center [154, 146] width 25 height 25
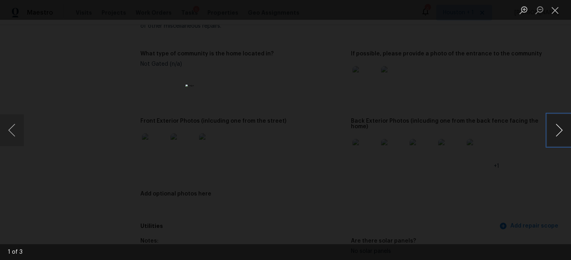
click at [568, 120] on button "Next image" at bounding box center [559, 131] width 24 height 32
click at [518, 92] on div "Lightbox" at bounding box center [285, 130] width 571 height 260
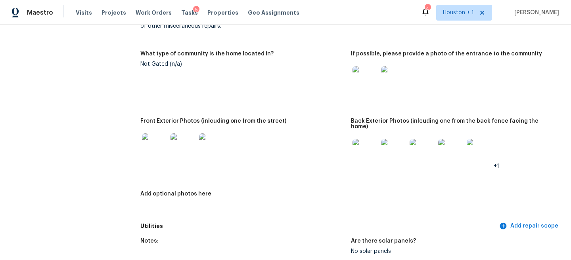
click at [362, 142] on img at bounding box center [364, 151] width 25 height 25
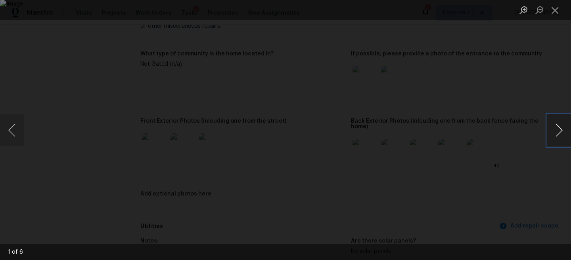
click at [557, 130] on button "Next image" at bounding box center [559, 131] width 24 height 32
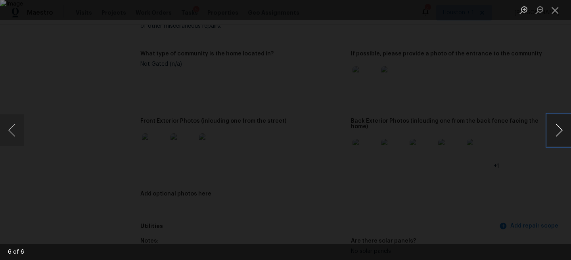
click at [557, 130] on button "Next image" at bounding box center [559, 131] width 24 height 32
click at [552, 134] on button "Next image" at bounding box center [559, 131] width 24 height 32
click at [517, 110] on div "Lightbox" at bounding box center [285, 130] width 571 height 260
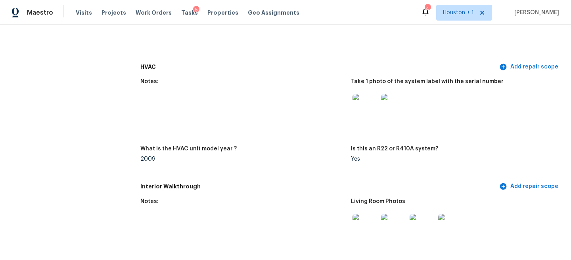
scroll to position [866, 0]
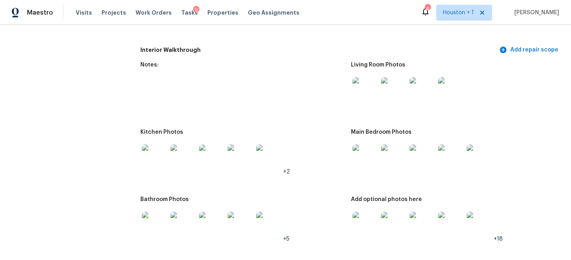
click at [365, 79] on img at bounding box center [364, 89] width 25 height 25
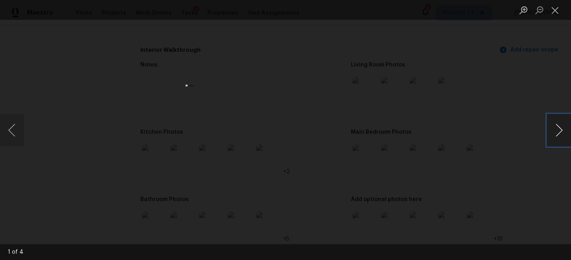
click at [555, 130] on button "Next image" at bounding box center [559, 131] width 24 height 32
click at [499, 98] on div "Lightbox" at bounding box center [285, 130] width 571 height 260
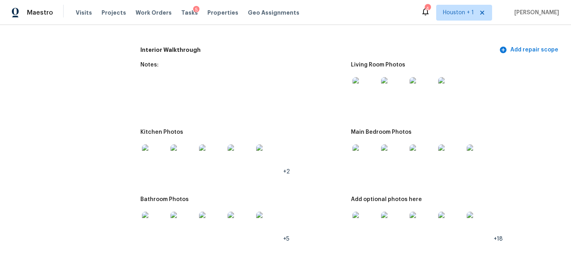
click at [142, 149] on img at bounding box center [154, 157] width 25 height 25
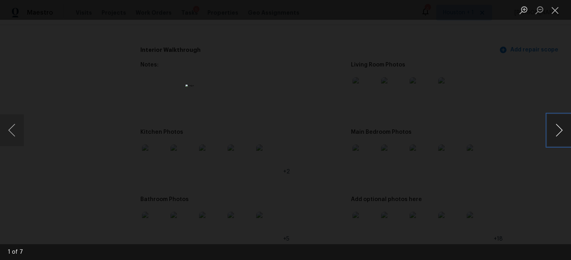
click at [557, 134] on button "Next image" at bounding box center [559, 131] width 24 height 32
click at [8, 138] on button "Previous image" at bounding box center [12, 131] width 24 height 32
click at [317, 142] on img "Lightbox" at bounding box center [286, 130] width 200 height 91
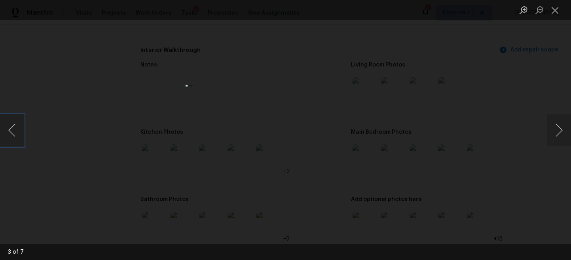
click at [317, 142] on img "Lightbox" at bounding box center [286, 130] width 200 height 91
click at [317, 142] on img "Lightbox" at bounding box center [253, 118] width 401 height 183
click at [405, 119] on div "Lightbox" at bounding box center [285, 130] width 571 height 260
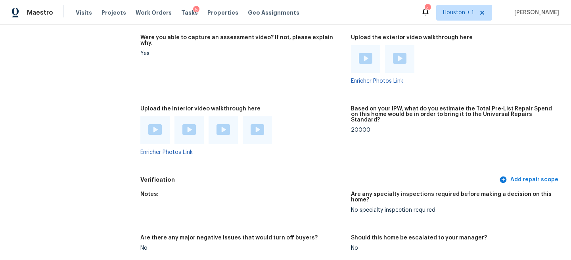
scroll to position [1488, 0]
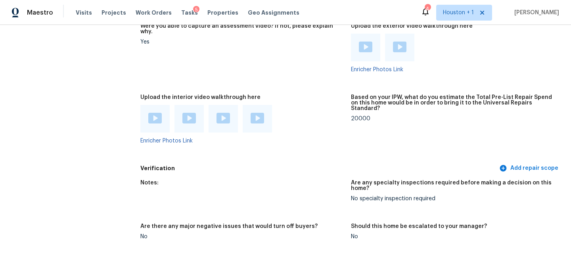
click at [257, 113] on img at bounding box center [257, 118] width 13 height 11
click at [220, 113] on img at bounding box center [222, 118] width 13 height 11
click at [183, 113] on img at bounding box center [188, 118] width 13 height 11
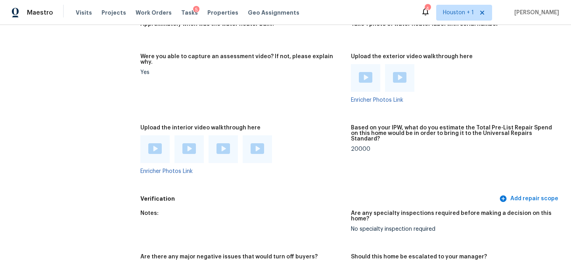
scroll to position [1436, 0]
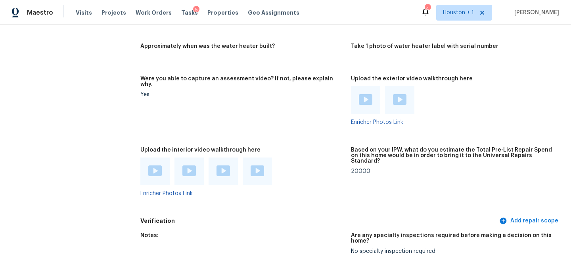
click at [360, 94] on img at bounding box center [365, 99] width 13 height 11
click at [398, 94] on img at bounding box center [399, 99] width 13 height 11
